Goal: Task Accomplishment & Management: Complete application form

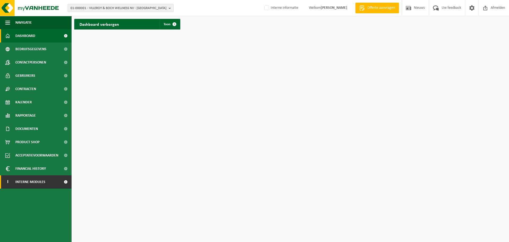
click at [20, 183] on span "Interne modules" at bounding box center [30, 181] width 30 height 13
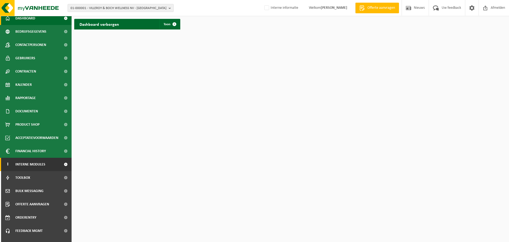
scroll to position [26, 0]
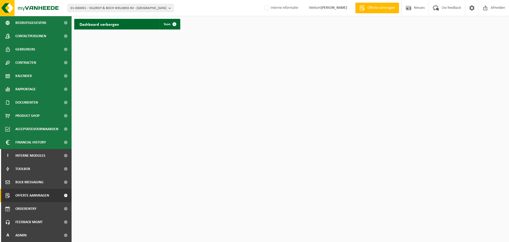
click at [24, 196] on span "Offerte aanvragen" at bounding box center [32, 194] width 34 height 13
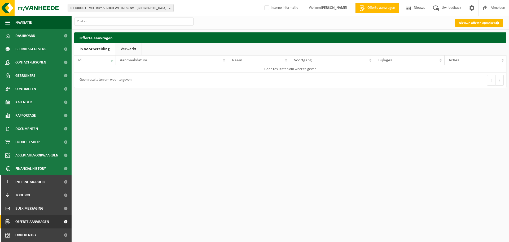
click at [462, 25] on link "Nieuwe offerte opmaken" at bounding box center [479, 23] width 48 height 8
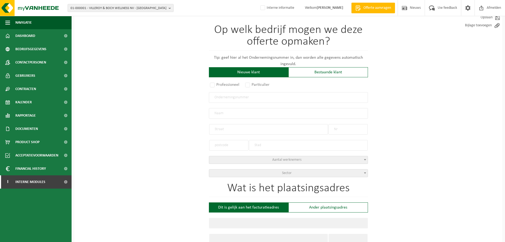
scroll to position [53, 0]
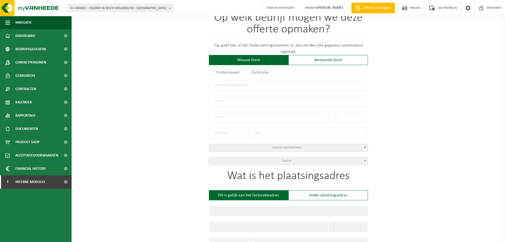
click at [242, 86] on input "text" at bounding box center [288, 85] width 159 height 11
type input "0881172942"
radio input "true"
click at [181, 98] on div "Op welk bedrijf mogen we deze offerte opmaken? Tip: geef hier al het Ondernemin…" at bounding box center [288, 233] width 428 height 480
type input "0881172942"
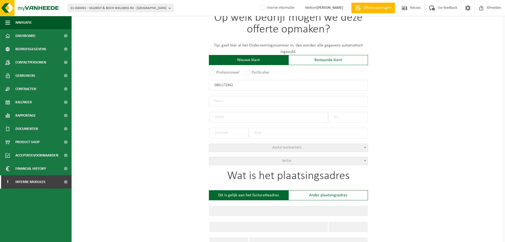
type input "INTERNATIONAL ORGANISATION FOR THE PROTECTION OF ANIMALS IVZW"
type input "NIEUWSTRAAT"
type input "2 / /0101"
type input "1745"
type input "OPWIJK"
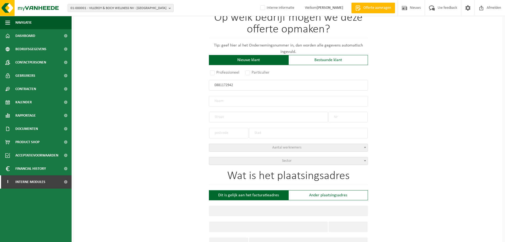
select select "D"
select select "NACE_9699"
type input "INTERNATIONAL ORGANISATION FOR THE PROTECTION OF ANIMALS IVZW"
type input "NIEUWSTRAAT"
type input "2 / /0101"
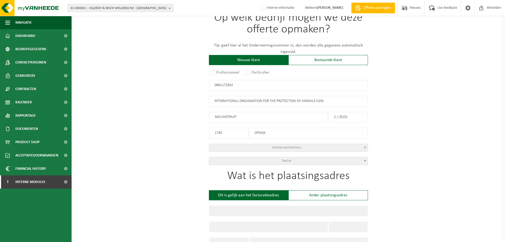
type input "1745"
type input "OPWIJK"
type input "2198451649"
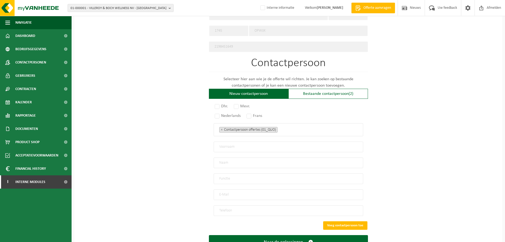
scroll to position [284, 0]
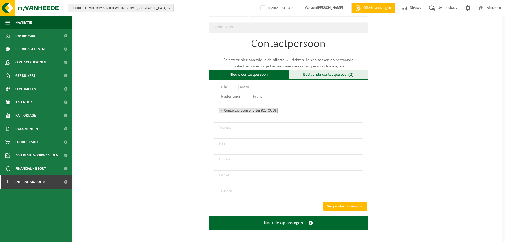
click at [307, 71] on div "Bestaande contactpersoon (2)" at bounding box center [328, 74] width 80 height 10
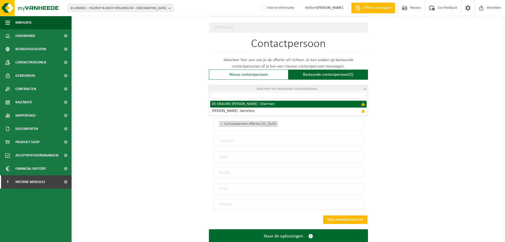
click at [283, 87] on span "Selecteer een bestaande contactpersoon" at bounding box center [286, 89] width 61 height 4
select select "{"code":"","firstname":"ELLIE","surname":"DE GRAUWE","gender":"Unknown","positi…"
type input "ELLIE"
type input "DE GRAUWE"
type input "Chairman"
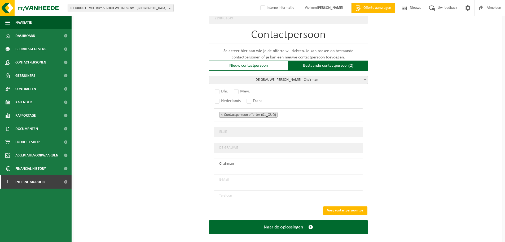
scroll to position [297, 0]
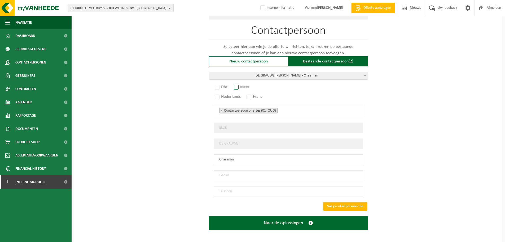
click at [239, 86] on label "Mevr." at bounding box center [242, 86] width 19 height 7
radio input "true"
click at [221, 95] on label "Nederlands" at bounding box center [228, 96] width 29 height 7
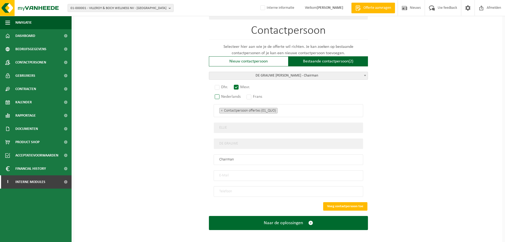
radio input "true"
click at [232, 171] on input "email" at bounding box center [289, 175] width 150 height 11
click at [244, 173] on input "email" at bounding box center [289, 175] width 150 height 11
paste input "degrauweellie@gmail.com"
click at [217, 172] on input "degrauweellie@gmail.com" at bounding box center [289, 175] width 150 height 11
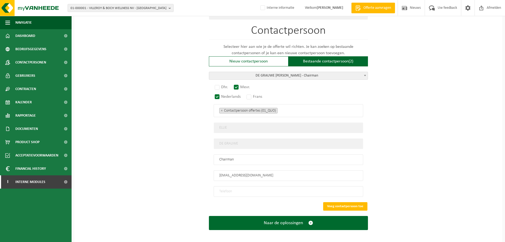
type input "degrauweellie@gmail.com"
click at [271, 188] on input "tel" at bounding box center [289, 191] width 150 height 11
drag, startPoint x: 271, startPoint y: 188, endPoint x: 247, endPoint y: 188, distance: 24.1
click at [247, 188] on input "tel" at bounding box center [289, 191] width 150 height 11
type input "+32 475 96 17 99"
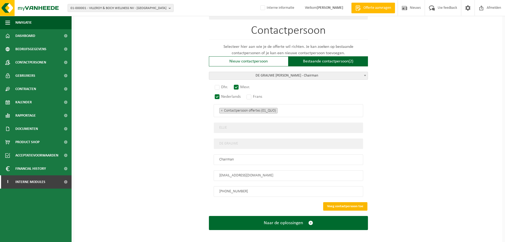
click at [341, 203] on button "Voeg contactpersoon toe" at bounding box center [345, 206] width 44 height 8
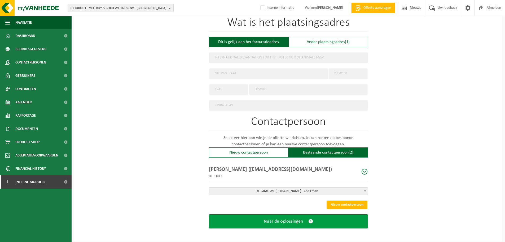
click at [304, 216] on button "Naar de oplossingen" at bounding box center [288, 221] width 159 height 14
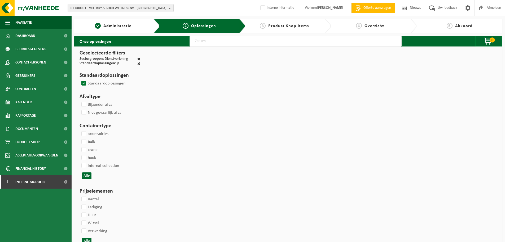
select select
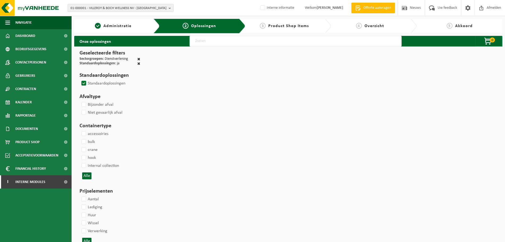
select select
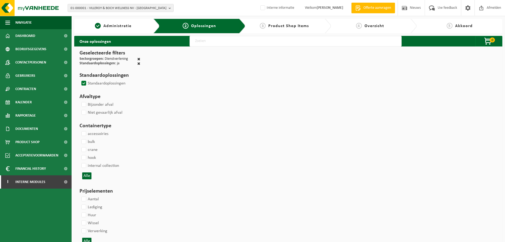
select select
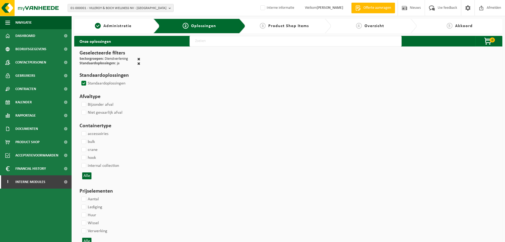
select select
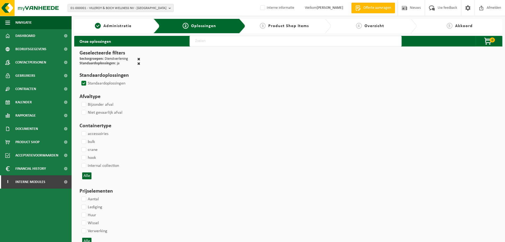
select select
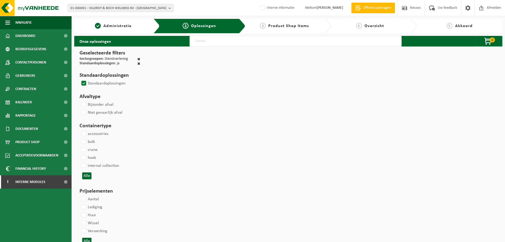
select select
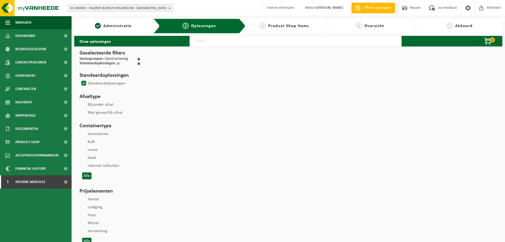
select select
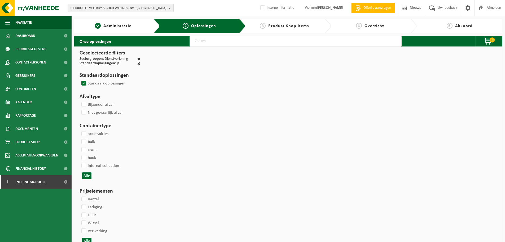
select select
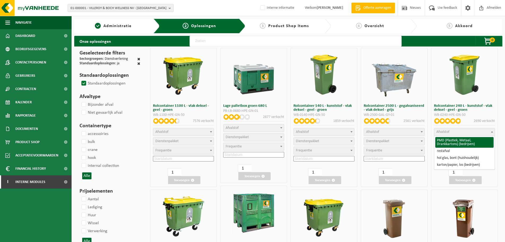
click at [455, 131] on span "Afvalstof" at bounding box center [464, 131] width 60 height 7
select select "29"
select select
select select "2"
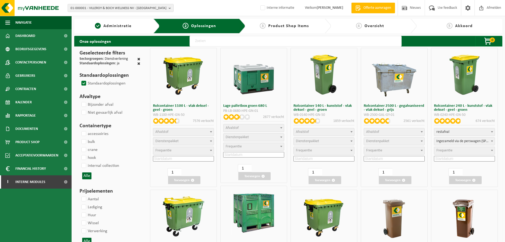
click at [448, 150] on span "Frequentie" at bounding box center [444, 150] width 16 height 4
select select "11"
click at [445, 158] on input at bounding box center [464, 159] width 61 height 6
click at [444, 223] on div "30" at bounding box center [443, 222] width 9 height 8
type input "2025-09-30"
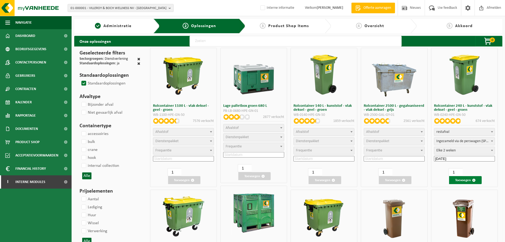
click at [455, 179] on button "Toevoegen" at bounding box center [465, 180] width 32 height 8
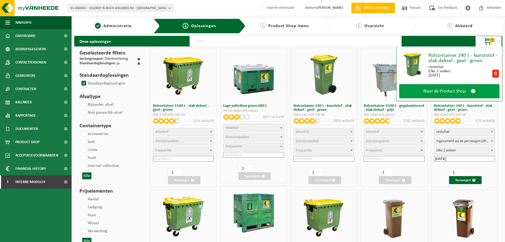
click at [442, 91] on span "Naar de Product Shop" at bounding box center [444, 91] width 42 height 6
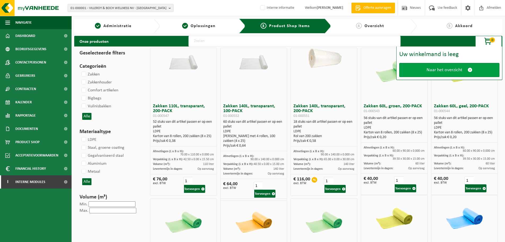
click at [427, 72] on span "Naar het overzicht" at bounding box center [445, 70] width 36 height 6
click at [423, 71] on link "Naar het overzicht" at bounding box center [449, 70] width 100 height 14
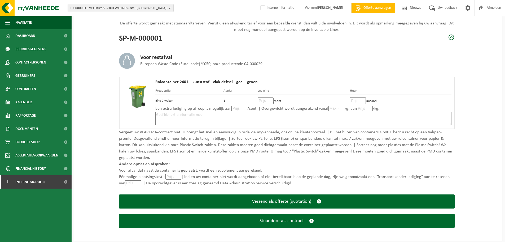
scroll to position [60, 0]
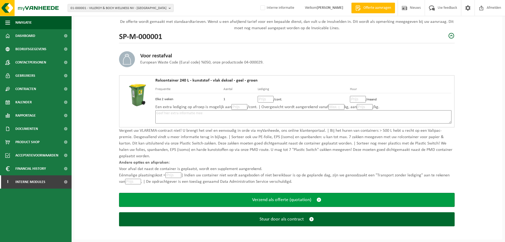
click at [281, 198] on span "Verzend als offerte (quotation)" at bounding box center [281, 200] width 59 height 6
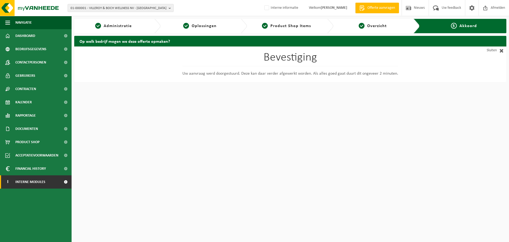
click at [34, 183] on span "Interne modules" at bounding box center [30, 181] width 30 height 13
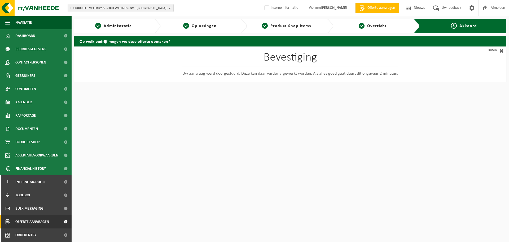
click at [34, 223] on span "Offerte aanvragen" at bounding box center [32, 221] width 34 height 13
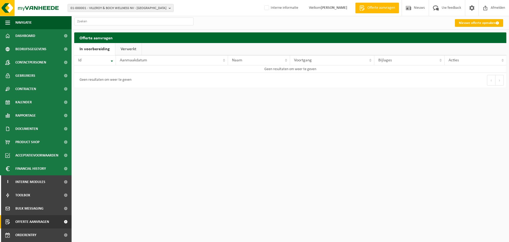
click at [476, 24] on link "Nieuwe offerte opmaken" at bounding box center [479, 23] width 48 height 8
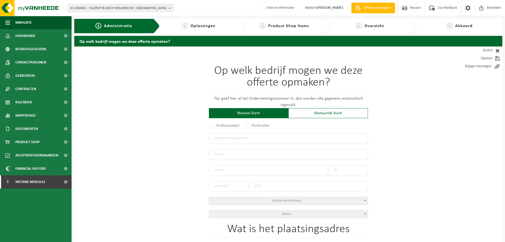
click at [236, 138] on input "text" at bounding box center [288, 138] width 159 height 11
type input "0681863973"
radio input "true"
type input "0681863973"
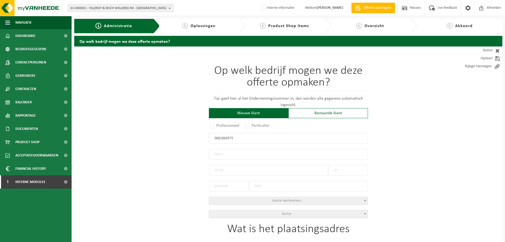
type input "SLAGERIJ DEGROOTE"
type input "DORP-WEST"
type input "104"
type input "9080"
type input "LOCHRISTI"
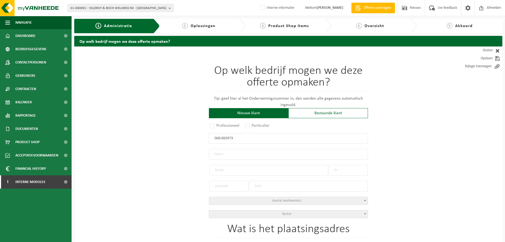
select select "D"
select select "NACE_4722"
type input "SLAGERIJ DEGROOTE"
type input "DORP-WEST"
type input "104"
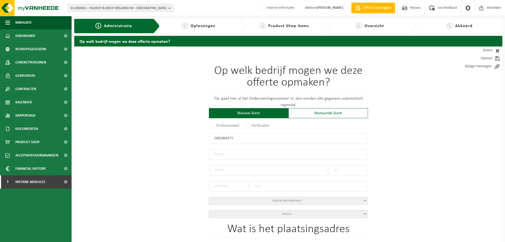
type input "9080"
type input "LOCHRISTI"
type input "2269523549"
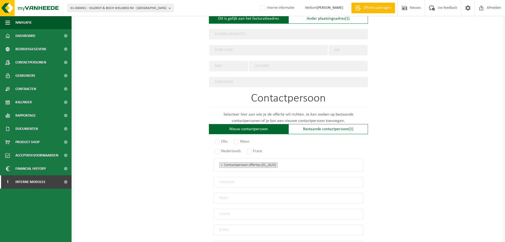
scroll to position [239, 0]
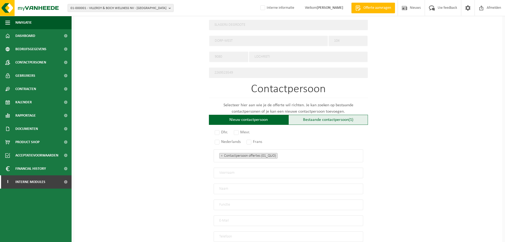
click at [337, 121] on div "Bestaande contactpersoon (1)" at bounding box center [328, 120] width 80 height 10
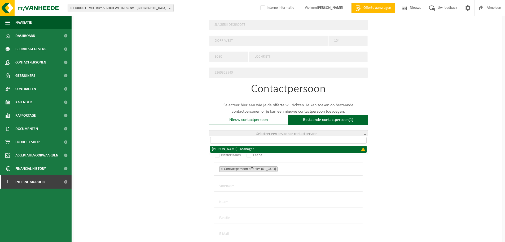
click at [325, 133] on span "Selecteer een bestaande contactpersoon" at bounding box center [288, 133] width 159 height 7
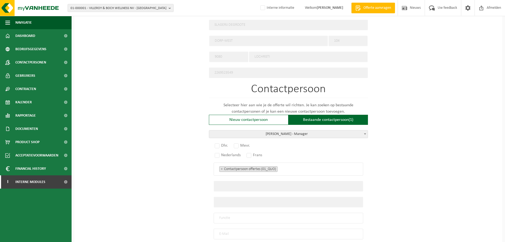
select select "{"code":"","firstname":"FILIP","surname":"DEGROOTE","gender":"Unknown","positio…"
type input "FILIP"
type input "DEGROOTE"
type input "Manager"
click at [215, 143] on label "Dhr." at bounding box center [222, 145] width 16 height 7
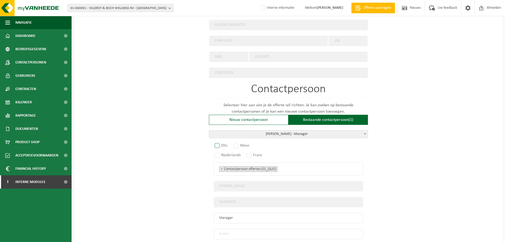
radio input "true"
click at [214, 155] on label "Nederlands" at bounding box center [228, 154] width 29 height 7
radio input "true"
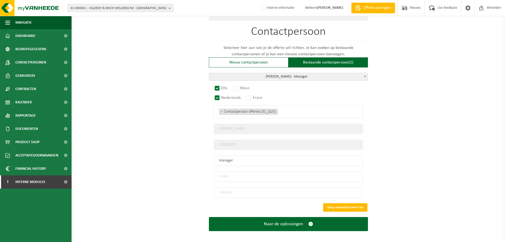
scroll to position [297, 0]
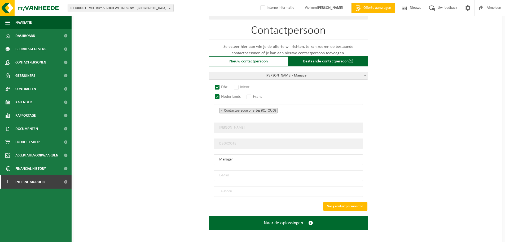
click at [310, 171] on input "email" at bounding box center [289, 175] width 150 height 11
paste input "slagerijdegroote@icloud.com"
click at [219, 172] on input "slagerijdegroote@icloud.com" at bounding box center [289, 175] width 150 height 11
type input "slagerijdegroote@icloud.com"
click at [248, 186] on input "tel" at bounding box center [289, 191] width 150 height 11
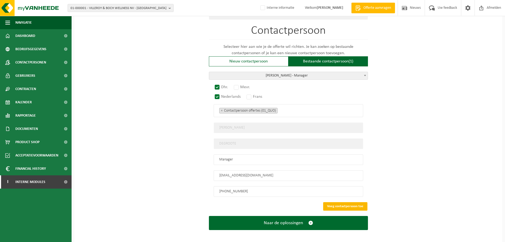
type input "+32 495 21 41 13"
click at [336, 202] on button "Voeg contactpersoon toe" at bounding box center [345, 206] width 44 height 8
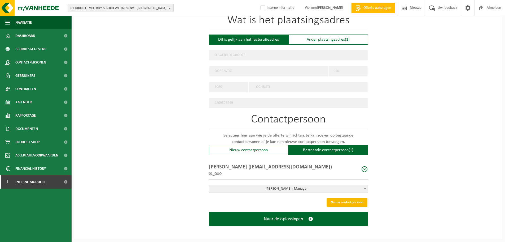
scroll to position [206, 0]
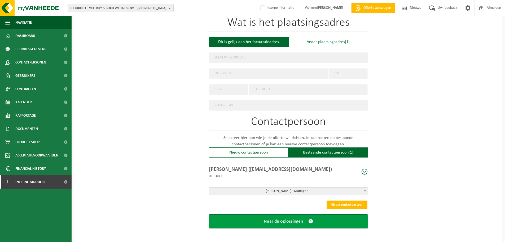
click at [285, 218] on span "Naar de oplossingen" at bounding box center [283, 221] width 39 height 6
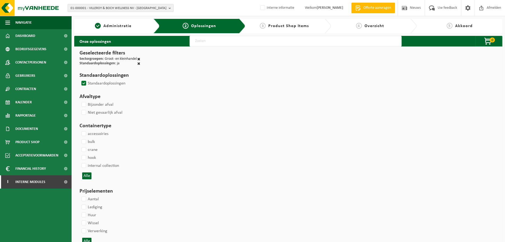
select select
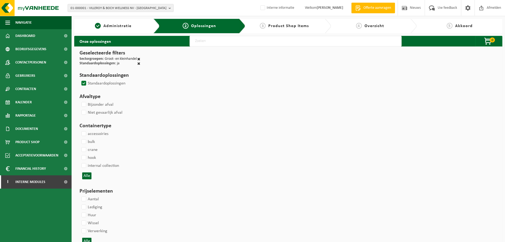
select select
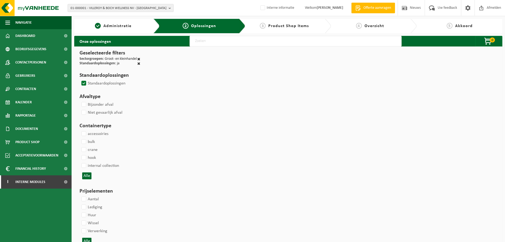
select select
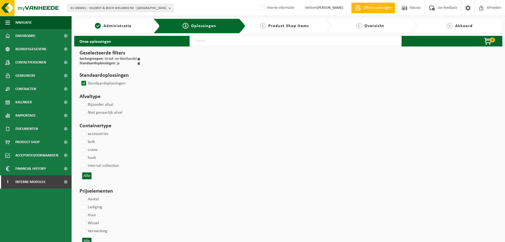
select select
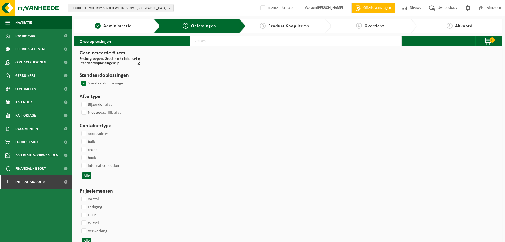
select select
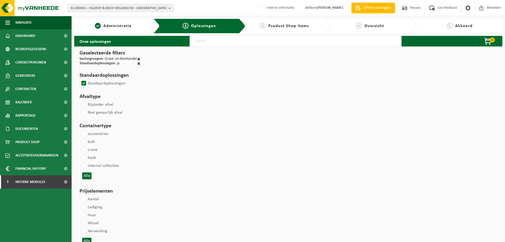
select select
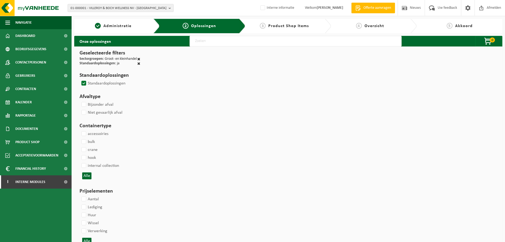
select select
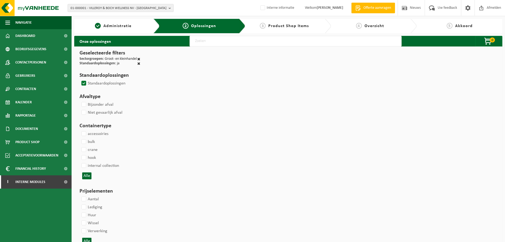
select select
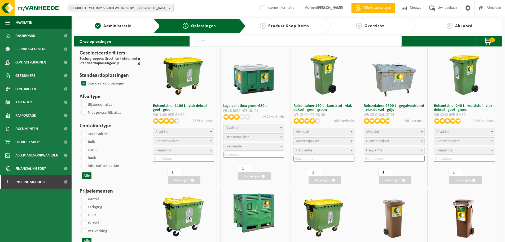
click at [195, 130] on span "Afvalstof" at bounding box center [183, 131] width 60 height 7
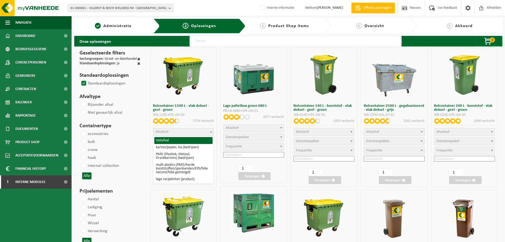
select select "29"
select select
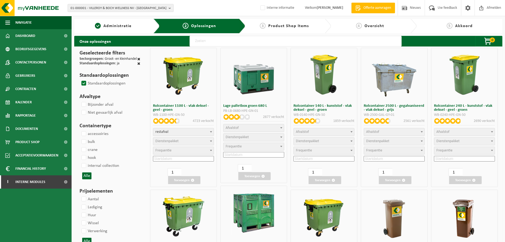
select select
click at [179, 140] on span "Dienstenpakket" at bounding box center [183, 140] width 60 height 7
select select "2"
click at [176, 143] on span "Ingezameld via de perswagen (SP-M-000001)" at bounding box center [183, 140] width 60 height 7
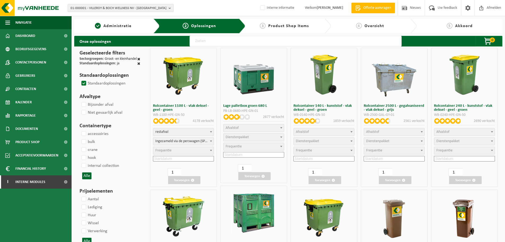
click at [173, 150] on span "Frequentie" at bounding box center [183, 150] width 60 height 7
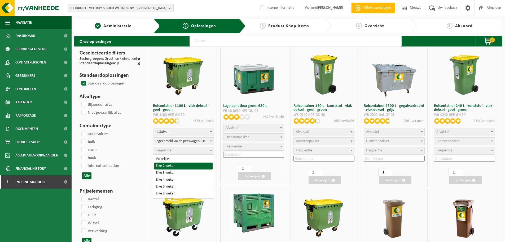
select select "11"
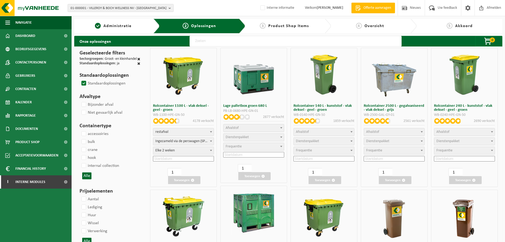
click at [166, 158] on input at bounding box center [183, 159] width 61 height 6
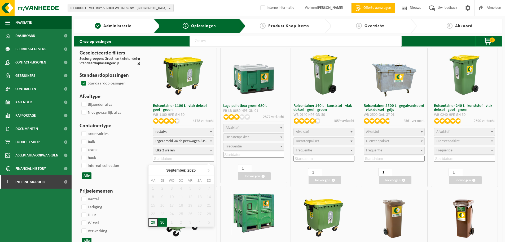
click at [159, 221] on div "30" at bounding box center [162, 222] width 9 height 8
type input "2025-09-30"
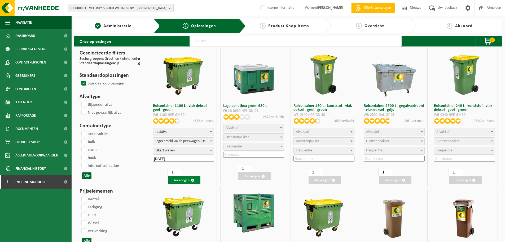
click at [181, 181] on button "Toevoegen" at bounding box center [184, 180] width 32 height 8
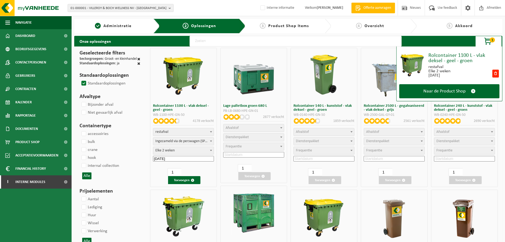
click at [188, 130] on span "restafval" at bounding box center [183, 131] width 60 height 7
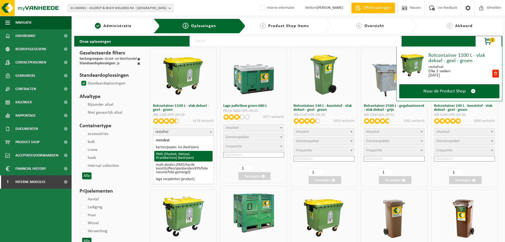
select select "964"
select select
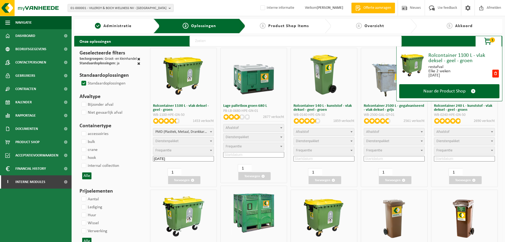
select select "2"
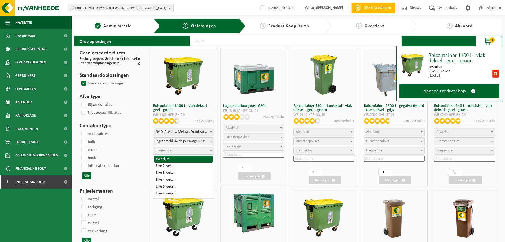
click at [170, 152] on span "Frequentie" at bounding box center [163, 150] width 16 height 4
select select "11"
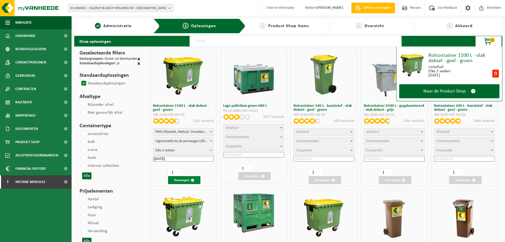
click at [181, 182] on button "Toevoegen" at bounding box center [184, 180] width 32 height 8
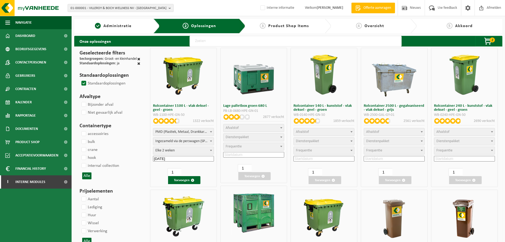
click at [180, 133] on span "PMD (Plastiek, Metaal, Drankkartons) (bedrijven)" at bounding box center [183, 131] width 60 height 7
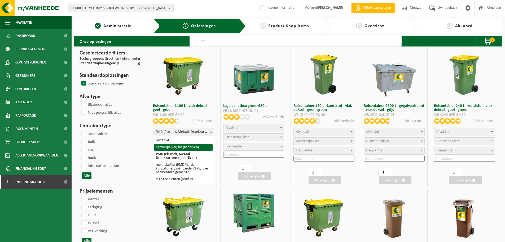
select select "26"
select select
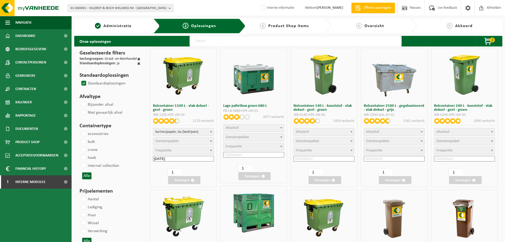
select select
select select "2"
click at [174, 150] on span "Frequentie" at bounding box center [183, 150] width 60 height 7
select select "15"
click at [176, 182] on button "Toevoegen" at bounding box center [184, 180] width 32 height 8
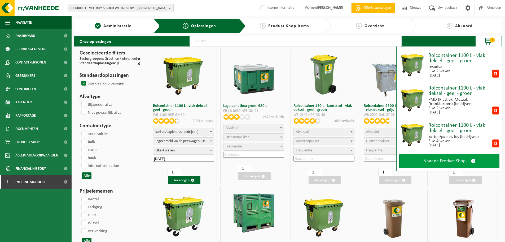
click at [424, 160] on span "Naar de Product Shop" at bounding box center [444, 161] width 42 height 6
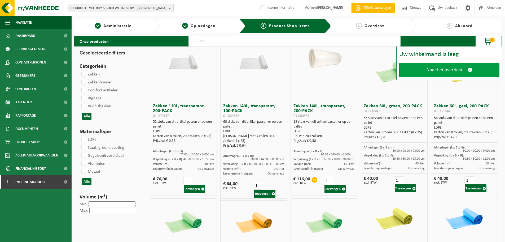
click at [442, 74] on link "Naar het overzicht" at bounding box center [449, 70] width 100 height 14
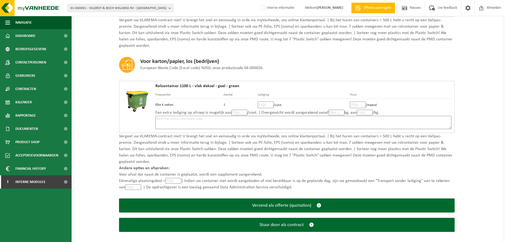
scroll to position [291, 0]
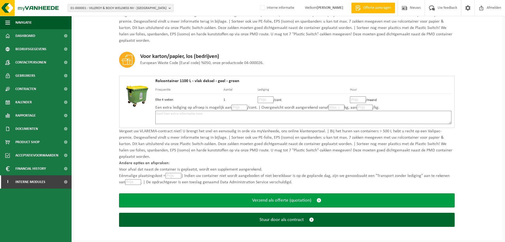
click at [264, 197] on span "Verzend als offerte (quotation)" at bounding box center [281, 200] width 59 height 6
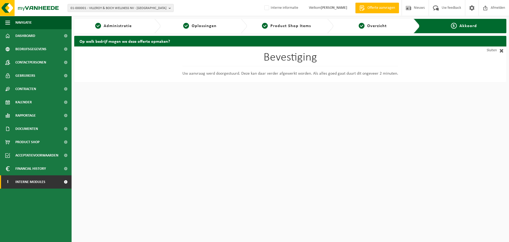
click at [58, 182] on link "I Interne modules" at bounding box center [36, 181] width 72 height 13
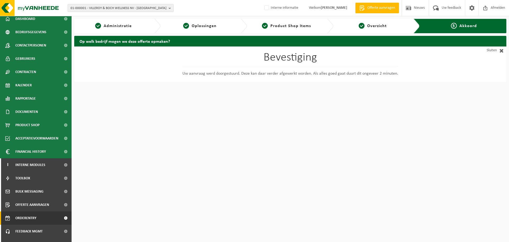
scroll to position [26, 0]
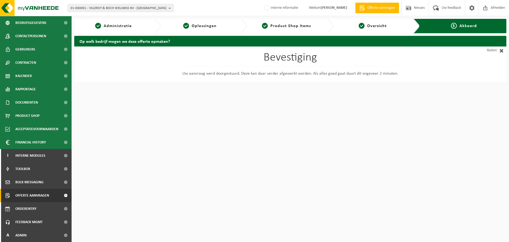
click at [32, 200] on span "Offerte aanvragen" at bounding box center [32, 194] width 34 height 13
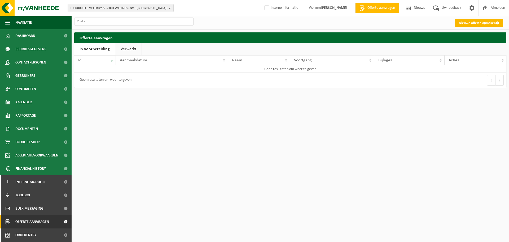
click at [469, 24] on link "Nieuwe offerte opmaken" at bounding box center [479, 23] width 48 height 8
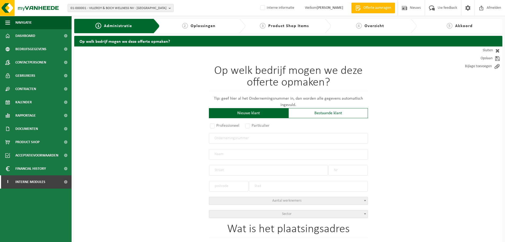
click at [245, 138] on input "text" at bounding box center [288, 138] width 159 height 11
type input "0547643192"
radio input "true"
type input "0547643192"
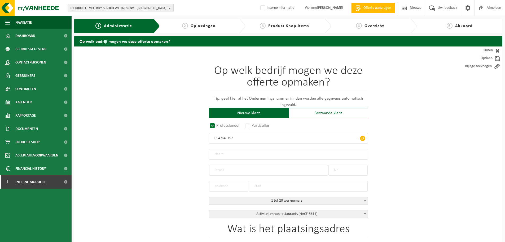
type input "FOODLOUNGE BV"
type input "DORP-WEST"
type input "79A"
type input "9080"
type input "LOCHRISTI"
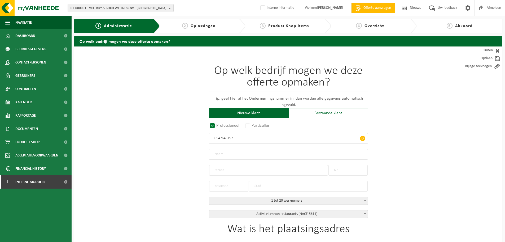
select select "D"
select select "NACE_5611"
type input "FOODLOUNGE BV"
type input "DORP-WEST"
type input "79A"
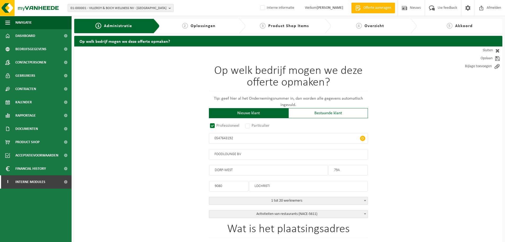
type input "9080"
type input "LOCHRISTI"
type input "2228152851"
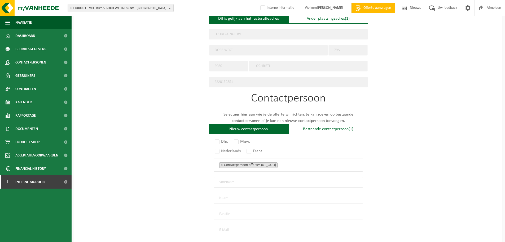
scroll to position [239, 0]
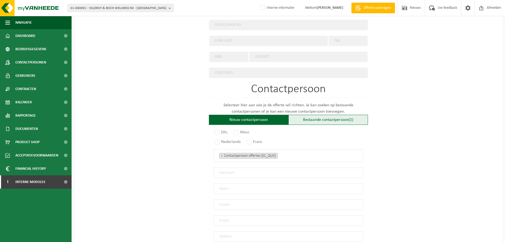
click at [315, 119] on div "Bestaande contactpersoon (1)" at bounding box center [328, 120] width 80 height 10
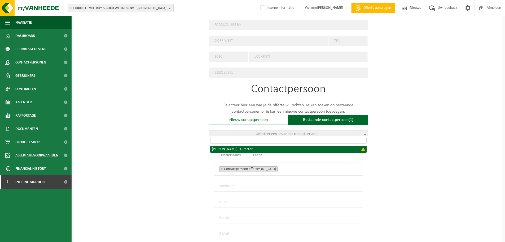
click at [303, 132] on span "Selecteer een bestaande contactpersoon" at bounding box center [286, 134] width 61 height 4
select select "{"code":"","firstname":"FILIP RENE SIMON","surname":"DEGROOTE","gender":"Unknow…"
type input "FILIP RENE SIMON"
type input "DEGROOTE"
type input "Director"
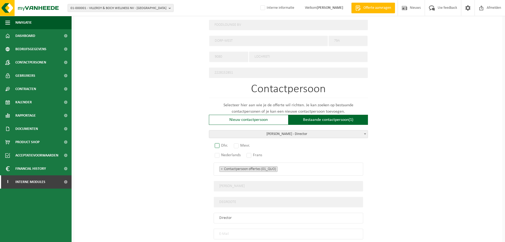
click at [221, 143] on label "Dhr." at bounding box center [222, 145] width 16 height 7
radio input "true"
click at [219, 153] on label "Nederlands" at bounding box center [228, 154] width 29 height 7
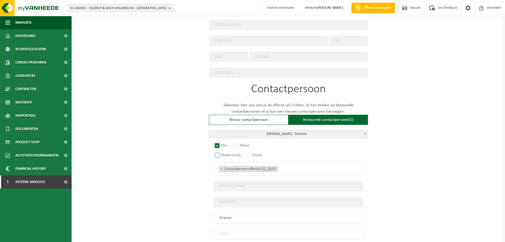
radio input "true"
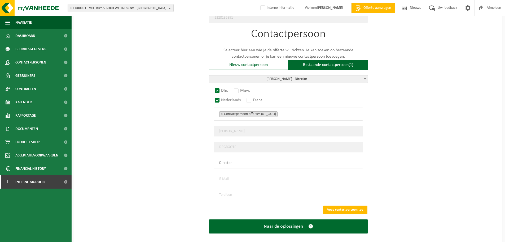
scroll to position [297, 0]
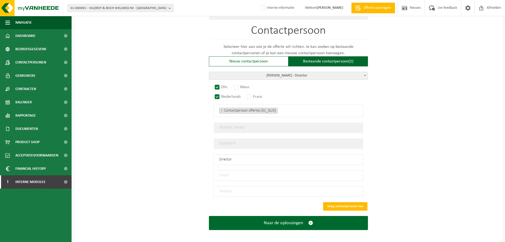
click at [233, 171] on input "email" at bounding box center [289, 175] width 150 height 11
paste input "slagerijdegroote@icloud.com"
type input "slagerijdegroote@icloud.com"
click at [229, 190] on input "tel" at bounding box center [289, 191] width 150 height 11
type input "+32 495 21 41 13"
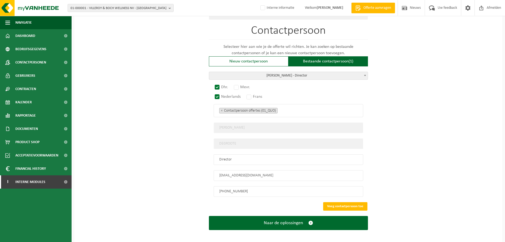
click at [335, 202] on button "Voeg contactpersoon toe" at bounding box center [345, 206] width 44 height 8
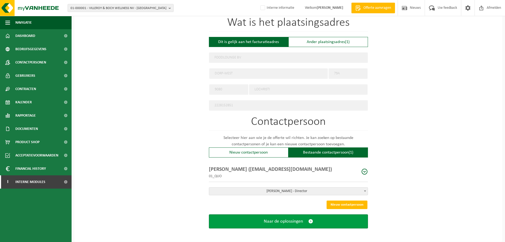
click at [304, 221] on button "Naar de oplossingen" at bounding box center [288, 221] width 159 height 14
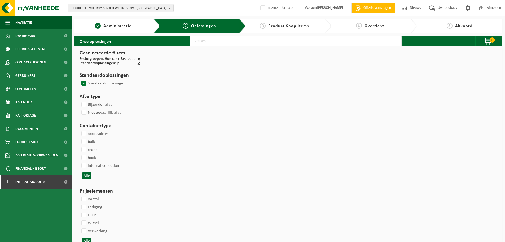
select select
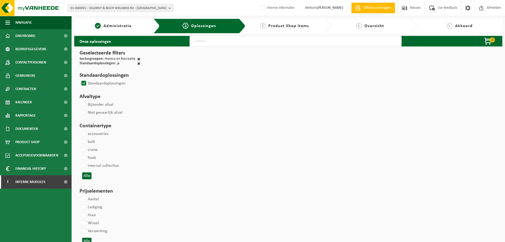
select select
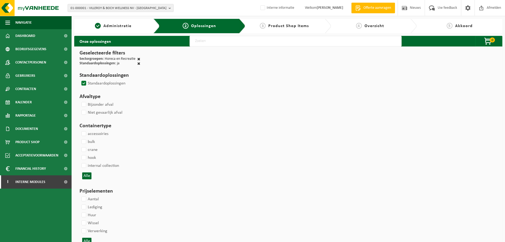
select select
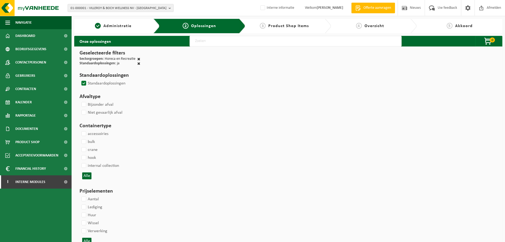
select select
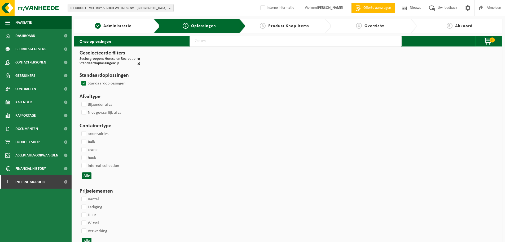
select select
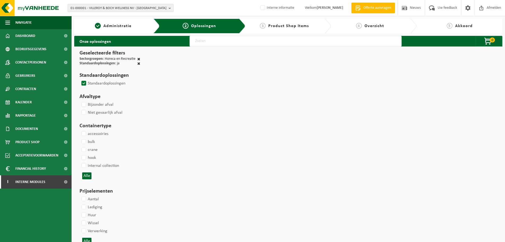
select select
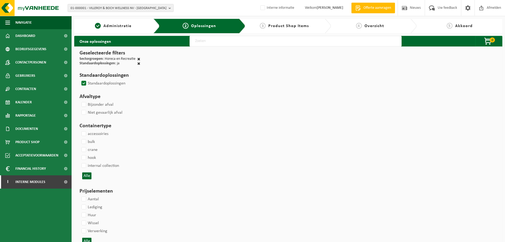
select select
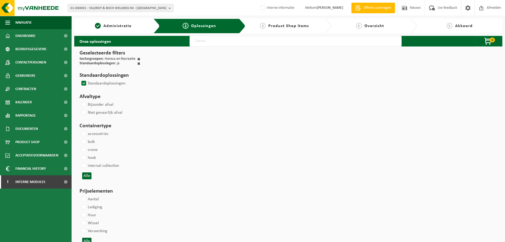
select select
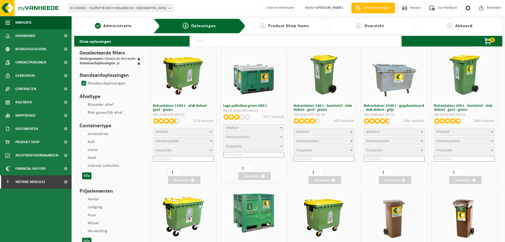
click at [180, 131] on span "Afvalstof" at bounding box center [183, 131] width 60 height 7
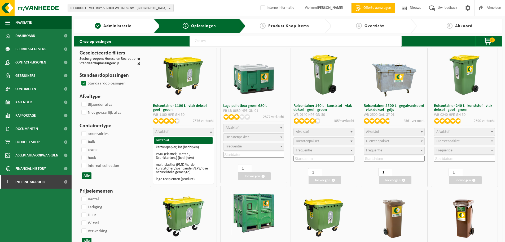
select select "29"
select select
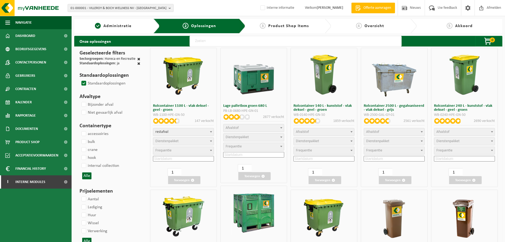
click at [173, 141] on span "Dienstenpakket" at bounding box center [166, 141] width 23 height 4
select select "2"
click at [170, 150] on span "Frequentie" at bounding box center [163, 150] width 16 height 4
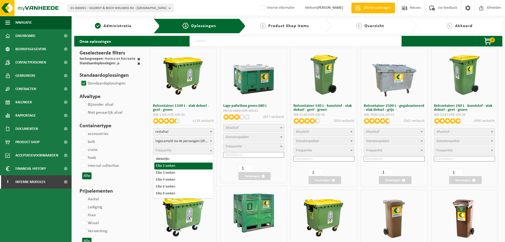
select select "11"
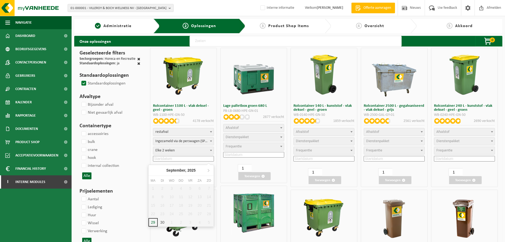
click at [169, 158] on input at bounding box center [183, 159] width 61 height 6
click at [161, 222] on div "30" at bounding box center [162, 222] width 9 height 8
type input "2025-09-30"
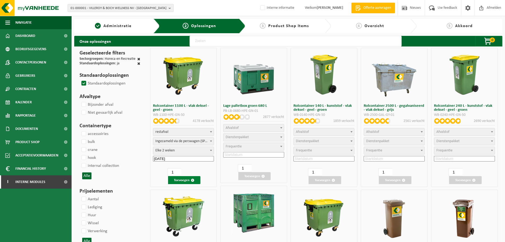
click at [185, 180] on button "Toevoegen" at bounding box center [184, 180] width 32 height 8
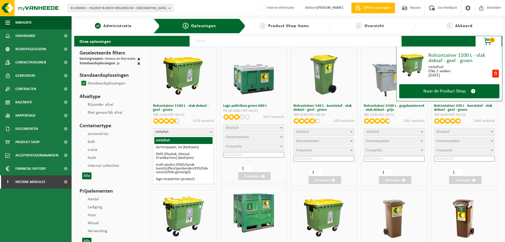
click at [187, 131] on span "restafval" at bounding box center [183, 131] width 60 height 7
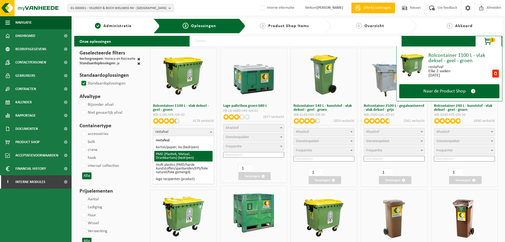
select select "964"
select select
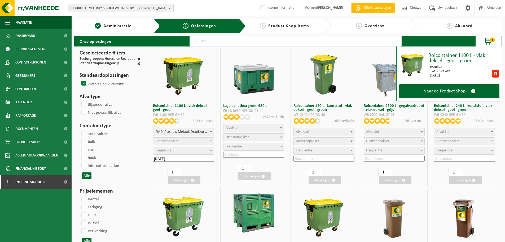
select select
select select "2"
click at [175, 142] on span "Ingezameld via de perswagen (SP-M-000001)" at bounding box center [183, 140] width 60 height 7
click at [173, 153] on span "Frequentie" at bounding box center [183, 150] width 60 height 7
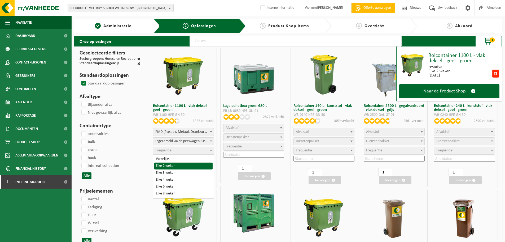
select select "11"
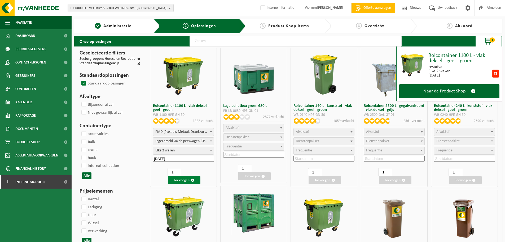
click at [179, 181] on button "Toevoegen" at bounding box center [184, 180] width 32 height 8
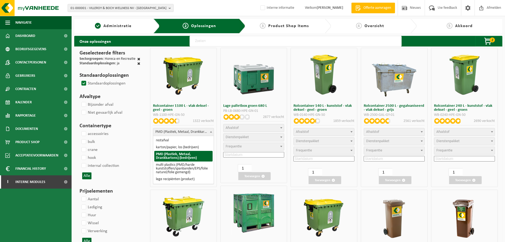
click at [177, 129] on span "PMD (Plastiek, Metaal, Drankkartons) (bedrijven)" at bounding box center [183, 131] width 60 height 7
select select "26"
select select
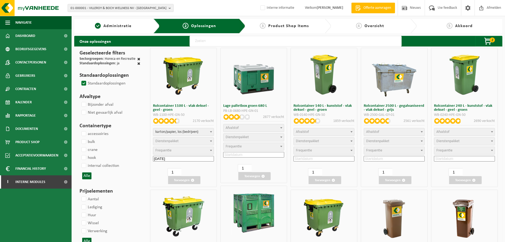
select select
select select "2"
click at [175, 151] on span "Frequentie" at bounding box center [183, 150] width 60 height 7
select select "15"
click at [182, 182] on button "Toevoegen" at bounding box center [184, 180] width 32 height 8
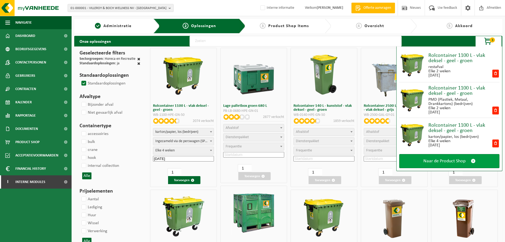
click at [404, 163] on link "Naar de Product Shop" at bounding box center [449, 161] width 100 height 14
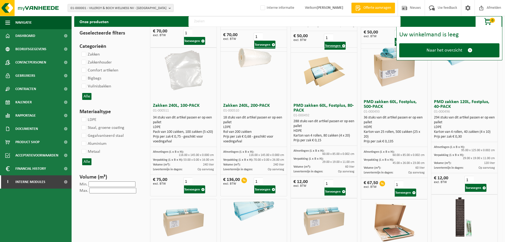
scroll to position [318, 0]
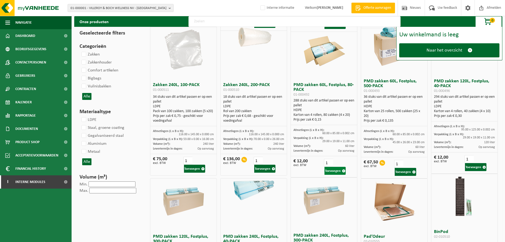
click at [336, 169] on button "Toevoegen" at bounding box center [334, 170] width 21 height 8
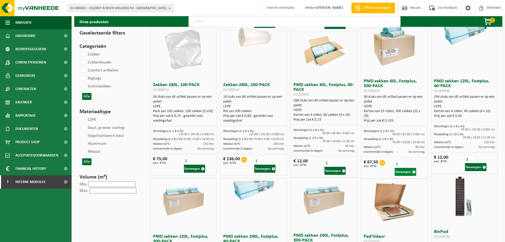
click at [406, 172] on button "Toevoegen" at bounding box center [405, 172] width 21 height 8
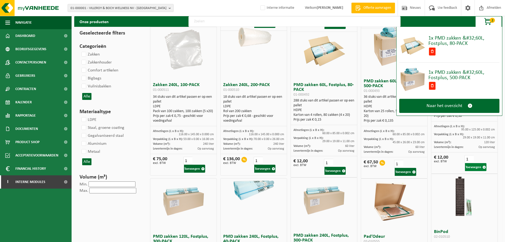
click at [475, 166] on button "Toevoegen" at bounding box center [475, 167] width 21 height 8
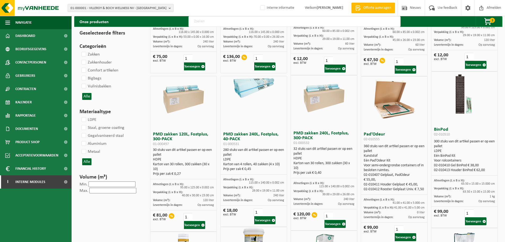
scroll to position [424, 0]
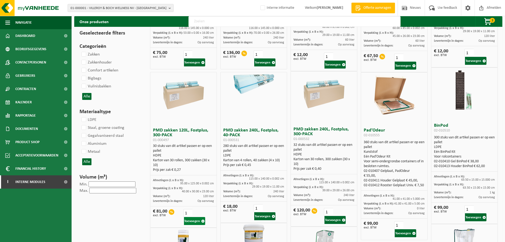
click at [197, 221] on button "Toevoegen" at bounding box center [194, 221] width 21 height 8
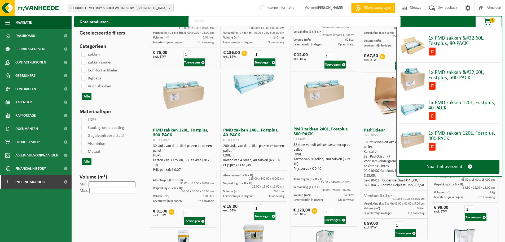
click at [269, 217] on button "Toevoegen" at bounding box center [264, 216] width 21 height 8
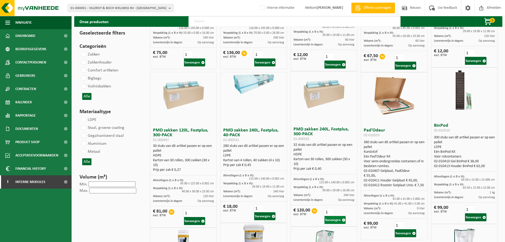
click at [328, 221] on button "Toevoegen" at bounding box center [334, 220] width 21 height 8
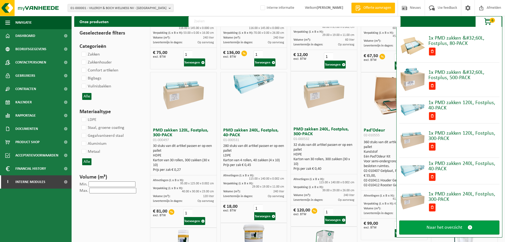
click at [420, 226] on link "Naar het overzicht" at bounding box center [449, 227] width 100 height 14
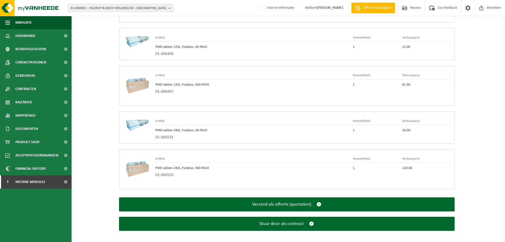
scroll to position [568, 0]
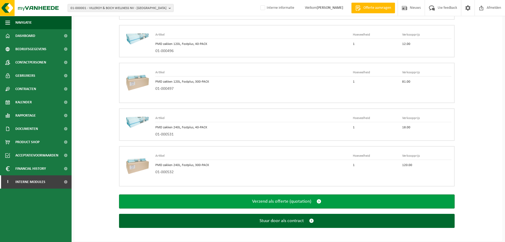
click at [316, 200] on button "Verzend als offerte (quotation)" at bounding box center [287, 201] width 336 height 14
